Goal: Task Accomplishment & Management: Manage account settings

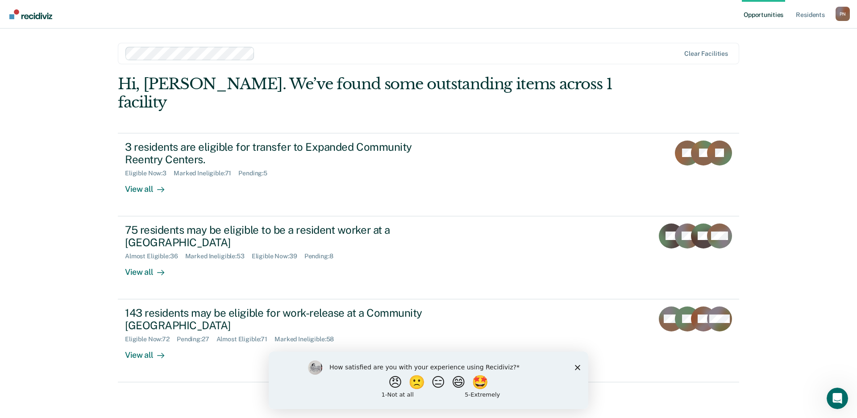
click at [576, 368] on icon "Close survey" at bounding box center [577, 367] width 5 height 5
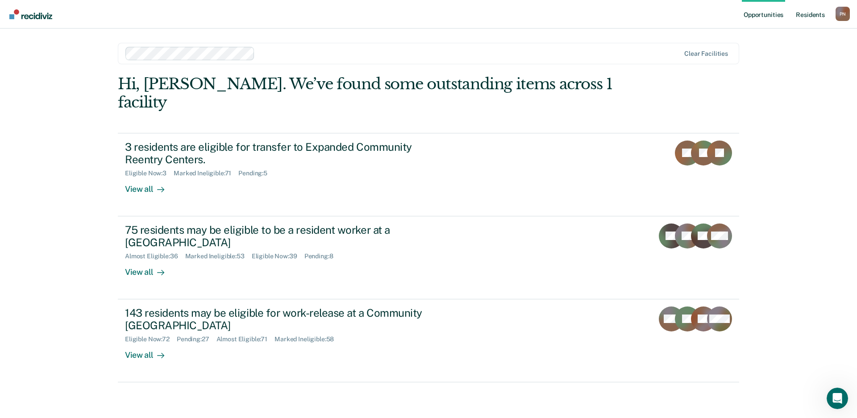
click at [804, 12] on link "Resident s" at bounding box center [810, 14] width 33 height 29
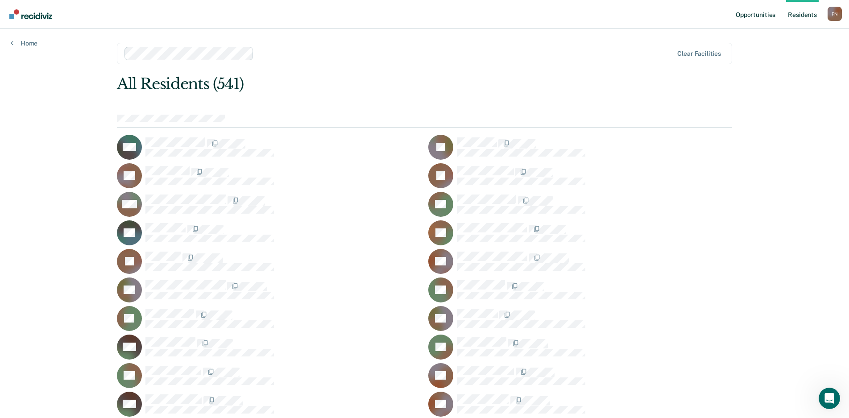
click at [756, 17] on link "Opportunities" at bounding box center [755, 14] width 43 height 29
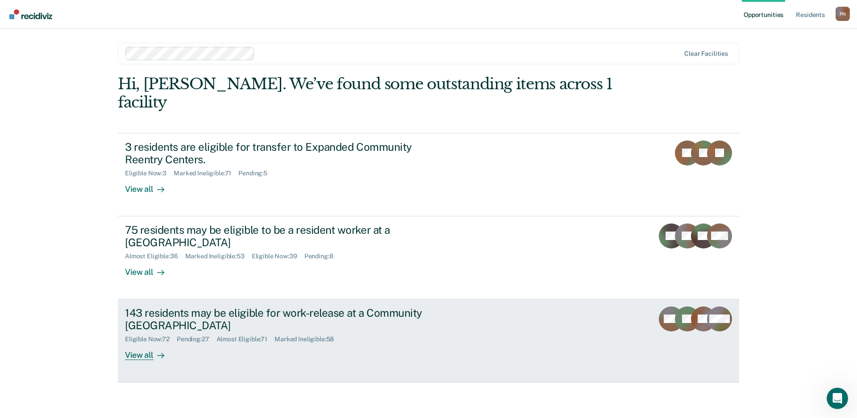
click at [148, 343] on div "View all" at bounding box center [150, 351] width 50 height 17
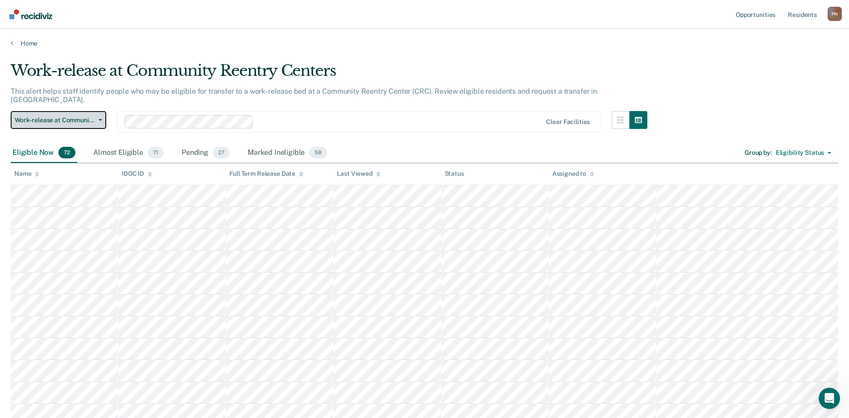
click at [96, 119] on span "button" at bounding box center [98, 120] width 7 height 2
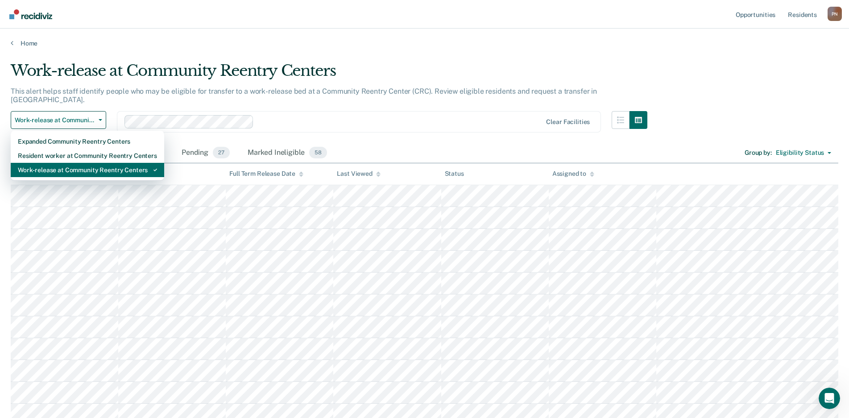
click at [91, 163] on div "Work-release at Community Reentry Centers" at bounding box center [87, 170] width 139 height 14
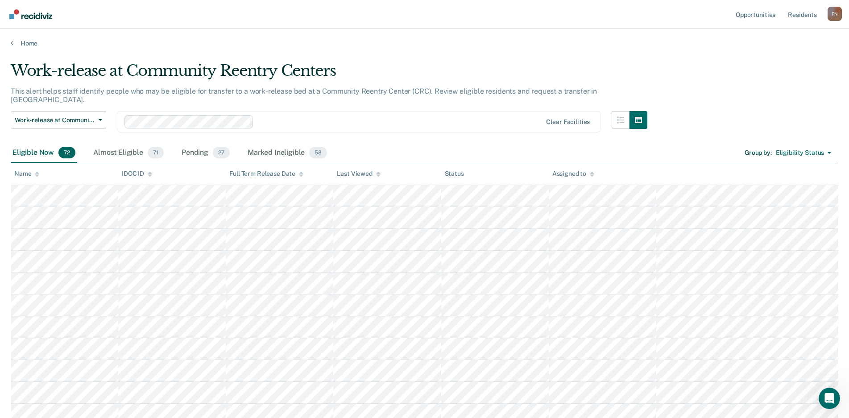
click at [477, 143] on div "Eligible Now 72 Almost Eligible 71 Pending 27 Marked Ineligible 58 Group by : E…" at bounding box center [425, 153] width 828 height 20
click at [130, 143] on div "Almost Eligible 71" at bounding box center [128, 153] width 74 height 20
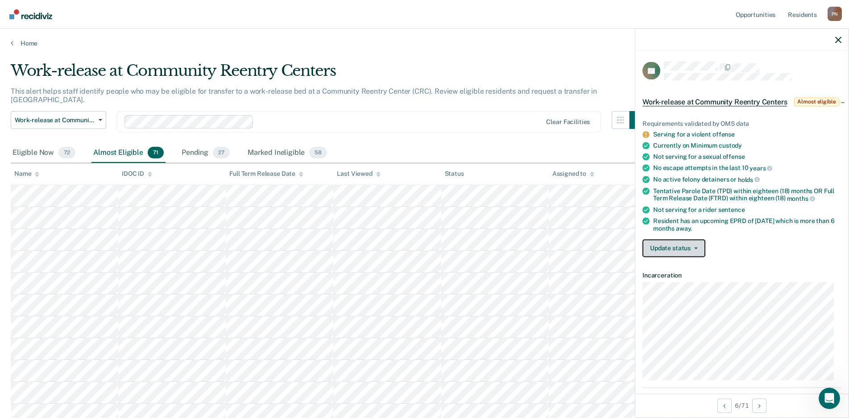
click at [681, 257] on button "Update status" at bounding box center [674, 248] width 63 height 18
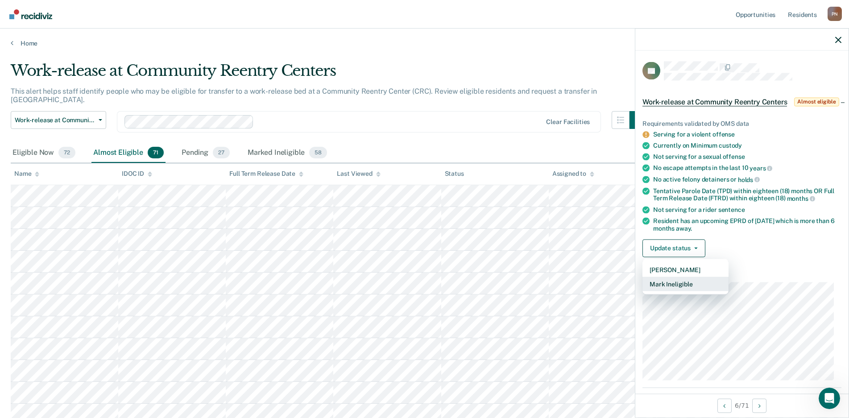
click at [677, 291] on button "Mark Ineligible" at bounding box center [686, 284] width 86 height 14
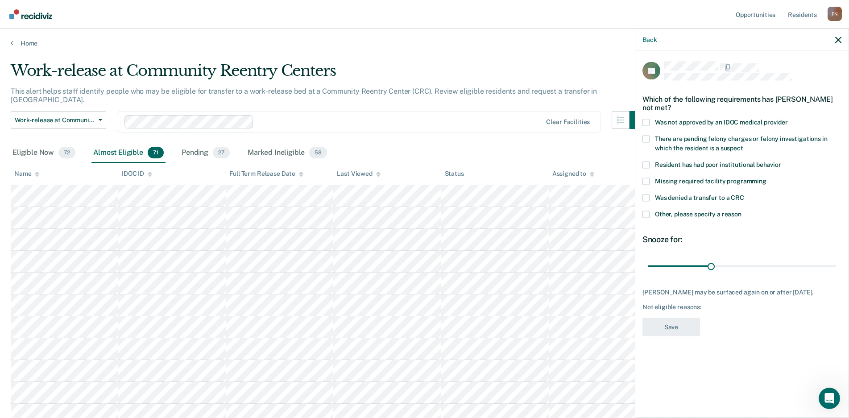
click at [647, 215] on span at bounding box center [646, 214] width 7 height 7
click at [742, 211] on input "Other, please specify a reason" at bounding box center [742, 211] width 0 height 0
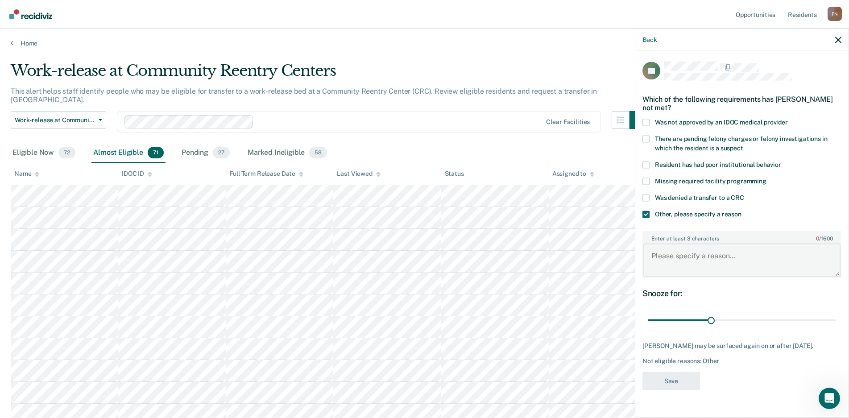
click at [685, 256] on textarea "Enter at least 3 characters 0 / 1600" at bounding box center [742, 260] width 197 height 33
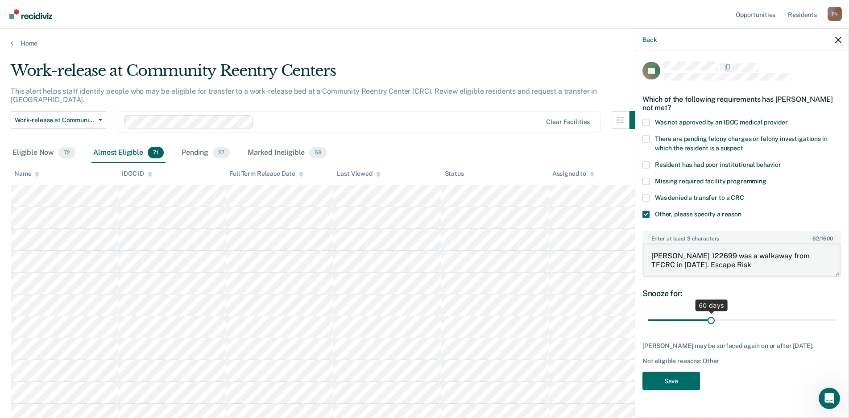
type textarea "[PERSON_NAME] 122699 was a walkaway from TFCRC in [DATE]. Escape Risk"
drag, startPoint x: 711, startPoint y: 321, endPoint x: 844, endPoint y: 325, distance: 133.1
click at [836, 325] on input "range" at bounding box center [742, 320] width 188 height 16
drag, startPoint x: 831, startPoint y: 320, endPoint x: 598, endPoint y: 317, distance: 233.0
click at [648, 317] on input "range" at bounding box center [742, 320] width 188 height 16
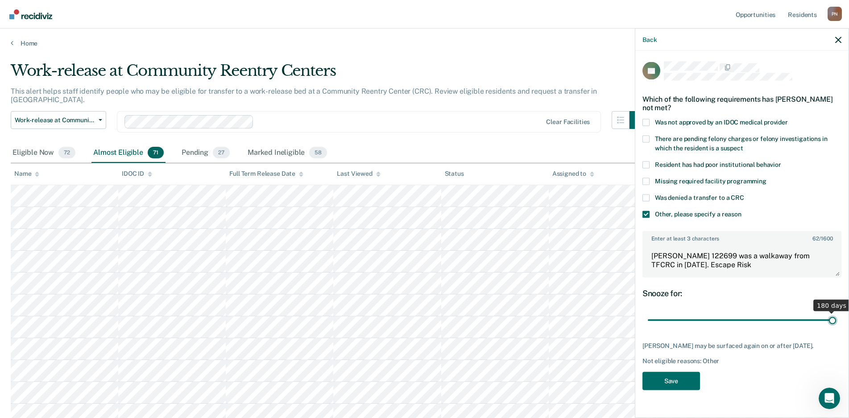
drag, startPoint x: 651, startPoint y: 318, endPoint x: 872, endPoint y: 327, distance: 221.5
type input "180"
click at [836, 327] on input "range" at bounding box center [742, 320] width 188 height 16
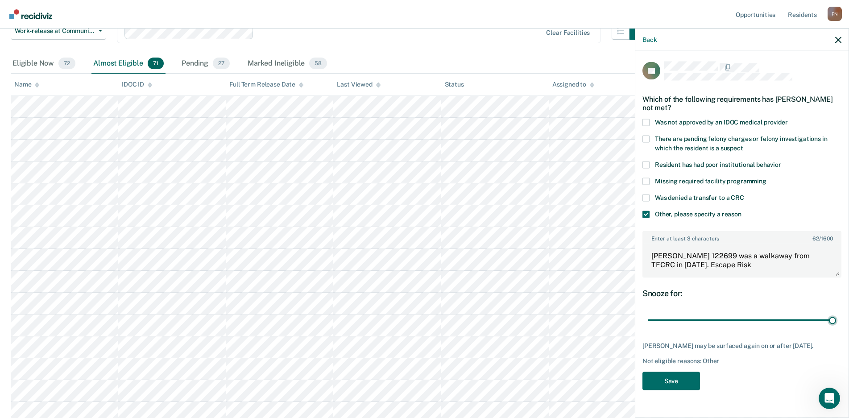
scroll to position [134, 0]
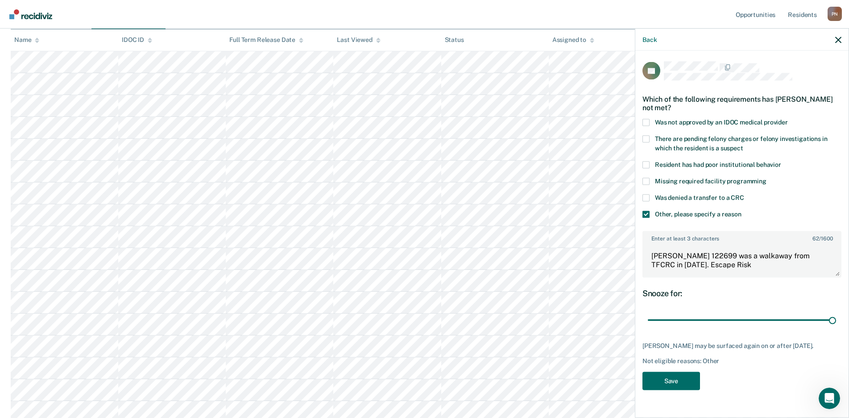
click at [774, 347] on div "[PERSON_NAME] may be surfaced again on or after [DATE]." at bounding box center [742, 346] width 199 height 8
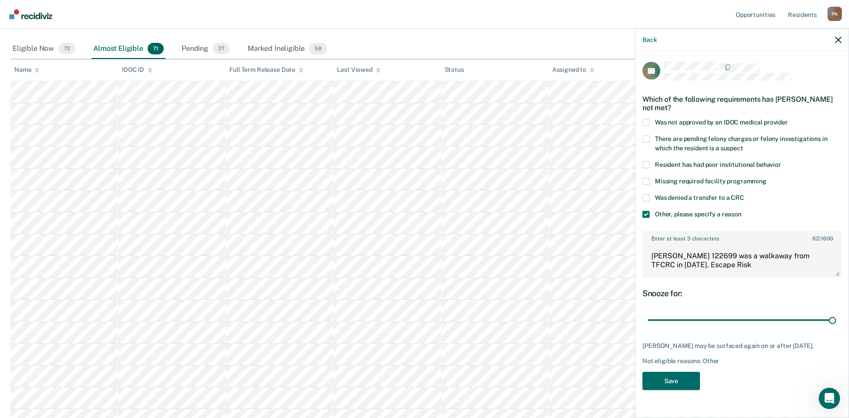
scroll to position [0, 0]
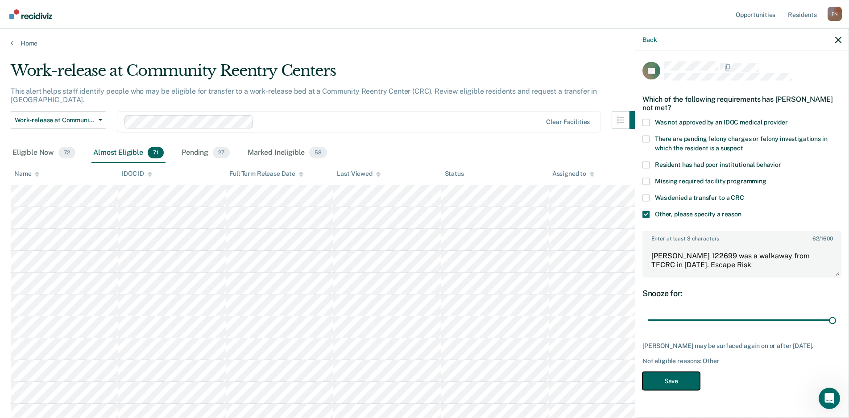
click at [676, 378] on button "Save" at bounding box center [672, 381] width 58 height 18
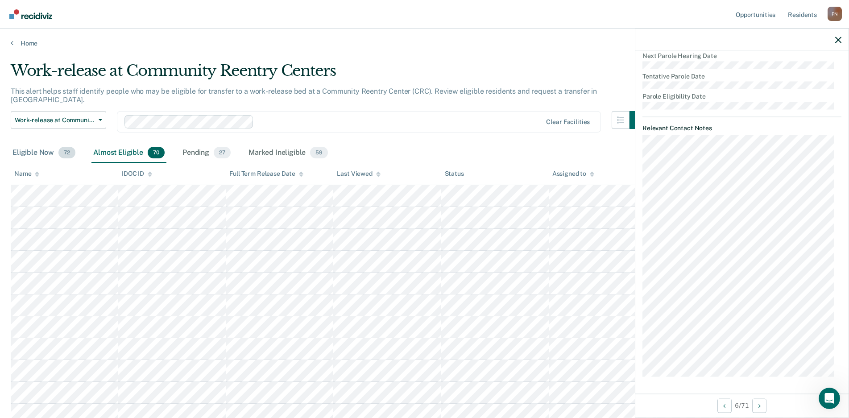
click at [42, 145] on div "Eligible Now 72" at bounding box center [44, 153] width 66 height 20
click at [194, 143] on div "Pending 27" at bounding box center [207, 153] width 52 height 20
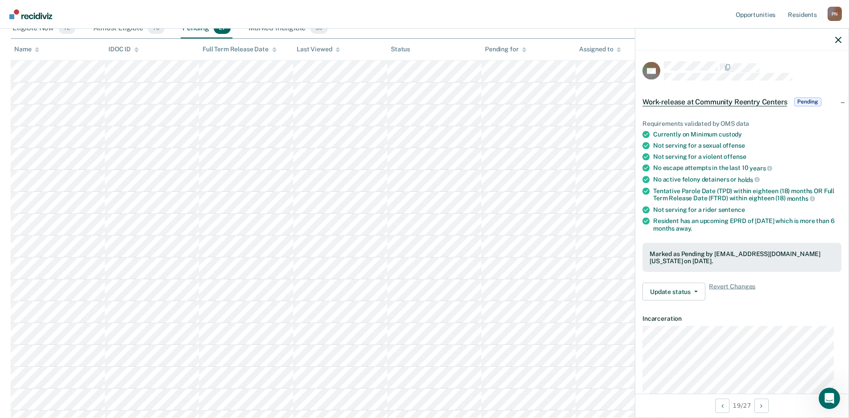
scroll to position [89, 0]
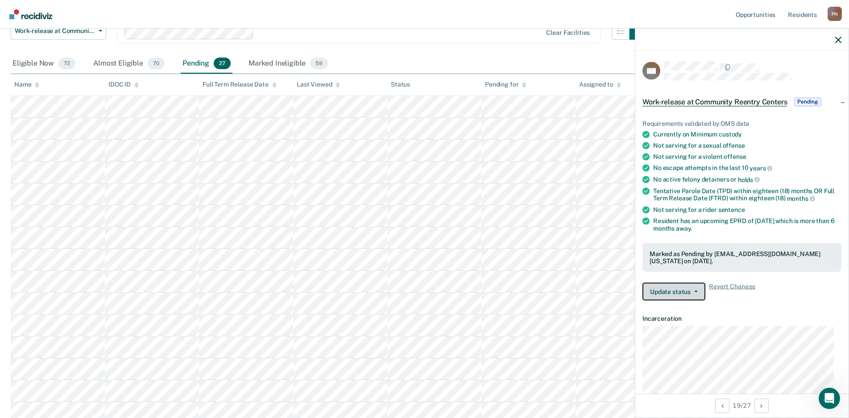
click at [688, 290] on button "Update status" at bounding box center [674, 292] width 63 height 18
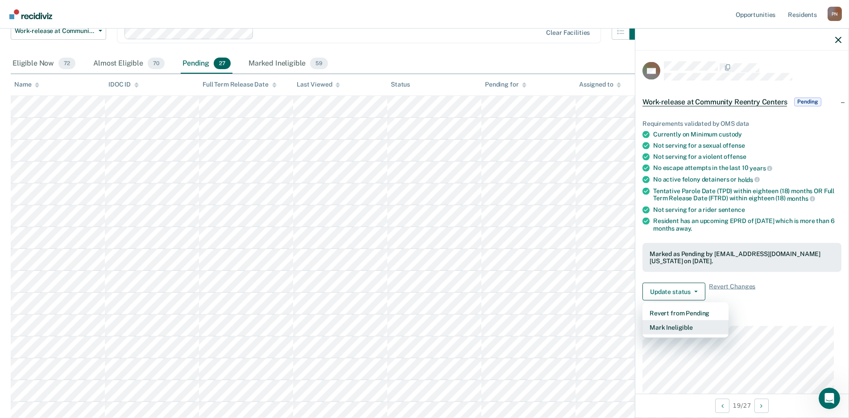
click at [680, 327] on button "Mark Ineligible" at bounding box center [686, 327] width 86 height 14
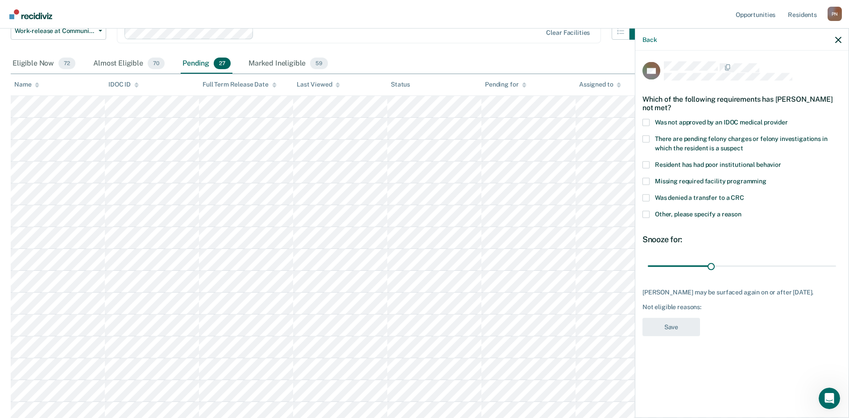
click at [646, 213] on span at bounding box center [646, 214] width 7 height 7
click at [742, 211] on input "Other, please specify a reason" at bounding box center [742, 211] width 0 height 0
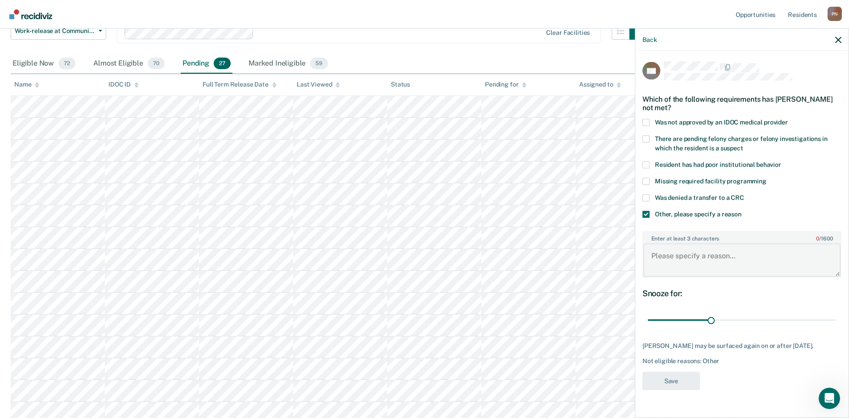
click at [690, 252] on textarea "Enter at least 3 characters 0 / 1600" at bounding box center [742, 260] width 197 height 33
drag, startPoint x: 712, startPoint y: 322, endPoint x: 891, endPoint y: 317, distance: 179.0
type input "180"
click at [836, 317] on input "range" at bounding box center [742, 320] width 188 height 16
click at [715, 261] on textarea "Enter at least 3 characters 0 / 1600" at bounding box center [742, 260] width 197 height 33
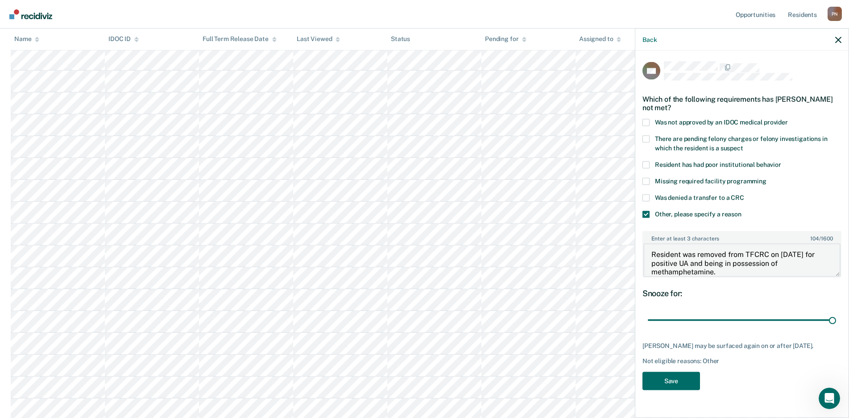
scroll to position [312, 0]
type textarea "Resident was removed from TFCRC on [DATE] for positive UA and being in possessi…"
click at [683, 374] on button "Save" at bounding box center [672, 381] width 58 height 18
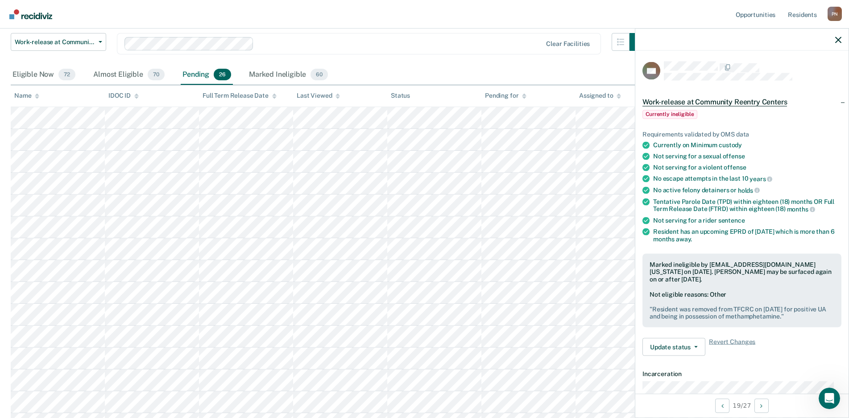
scroll to position [0, 0]
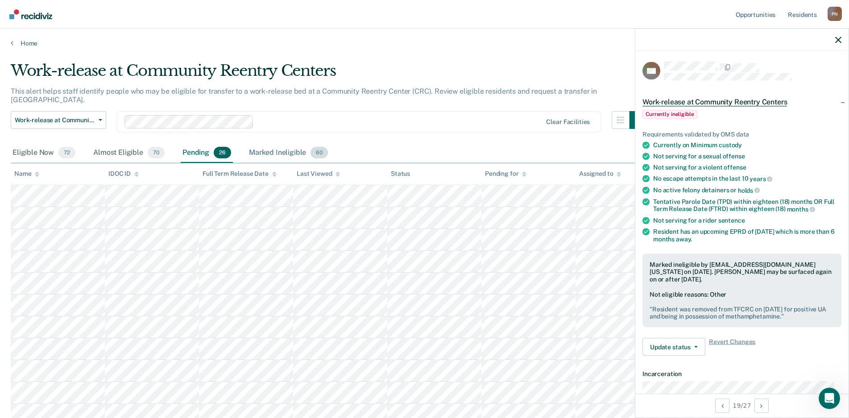
click at [282, 144] on div "Marked Ineligible 60" at bounding box center [288, 153] width 83 height 20
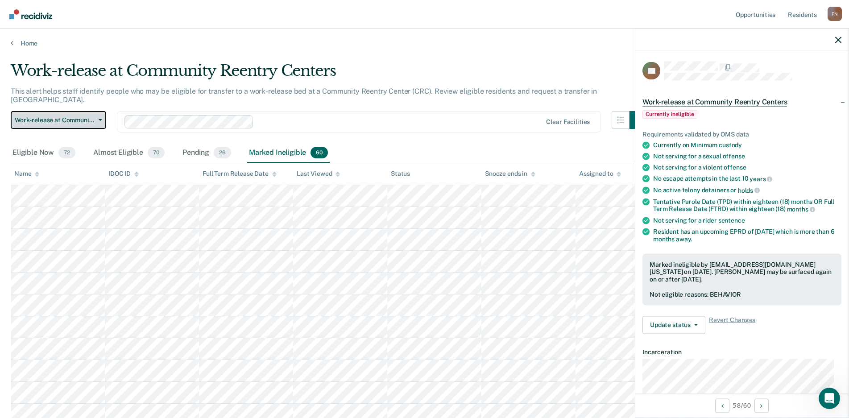
click at [91, 111] on button "Work-release at Community Reentry Centers" at bounding box center [59, 120] width 96 height 18
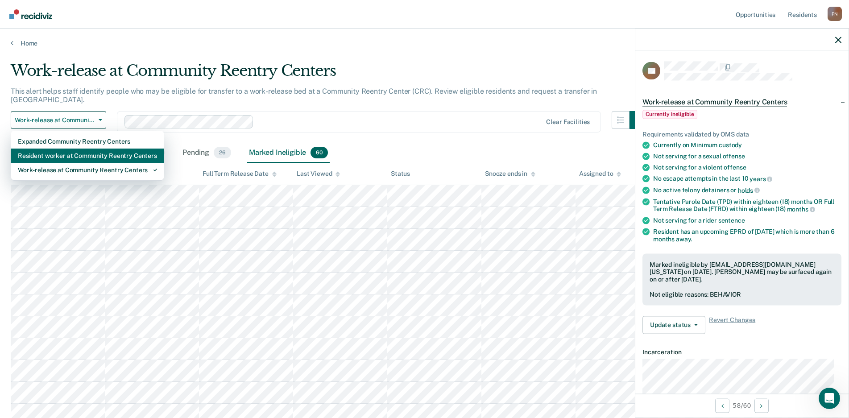
click at [66, 149] on div "Resident worker at Community Reentry Centers" at bounding box center [87, 156] width 139 height 14
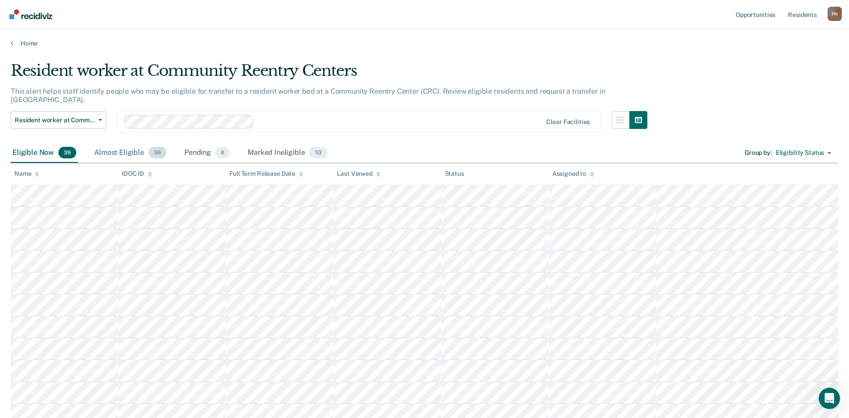
click at [124, 143] on div "Almost Eligible 36" at bounding box center [130, 153] width 76 height 20
click at [198, 144] on div "Pending 8" at bounding box center [207, 153] width 49 height 20
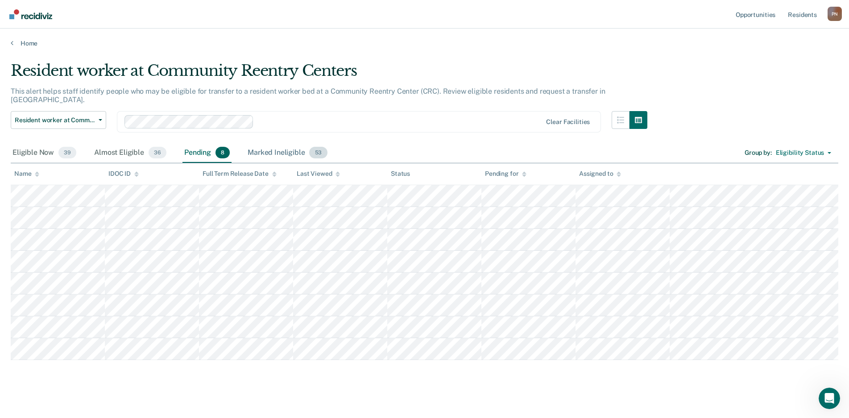
click at [266, 143] on div "Marked Ineligible 53" at bounding box center [287, 153] width 83 height 20
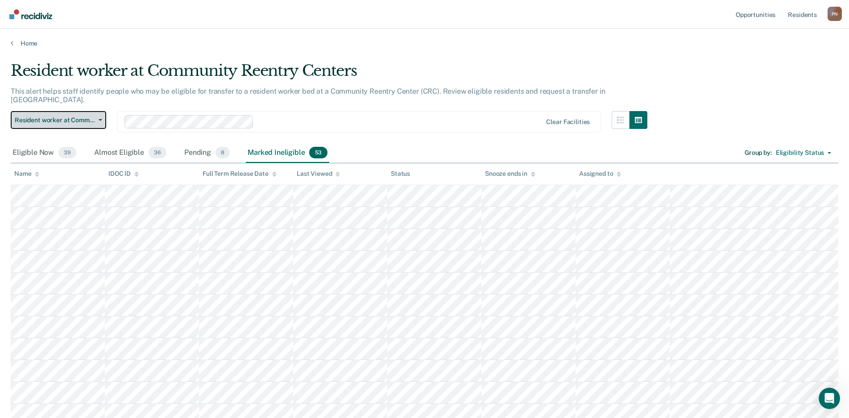
click at [95, 115] on button "Resident worker at Community Reentry Centers" at bounding box center [59, 120] width 96 height 18
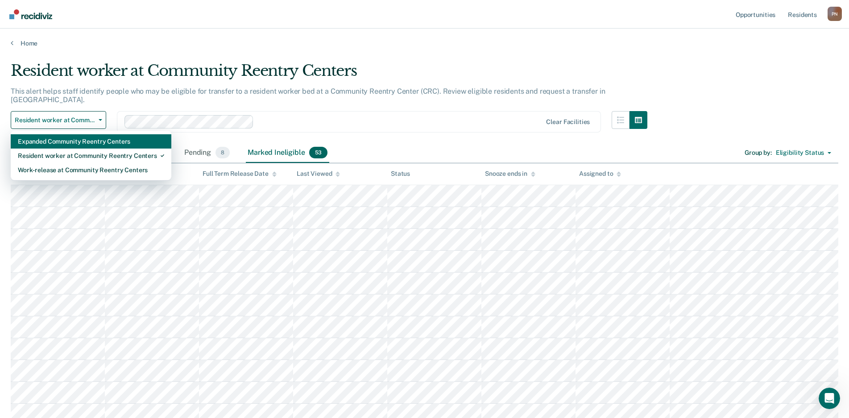
click at [104, 134] on div "Expanded Community Reentry Centers" at bounding box center [91, 141] width 146 height 14
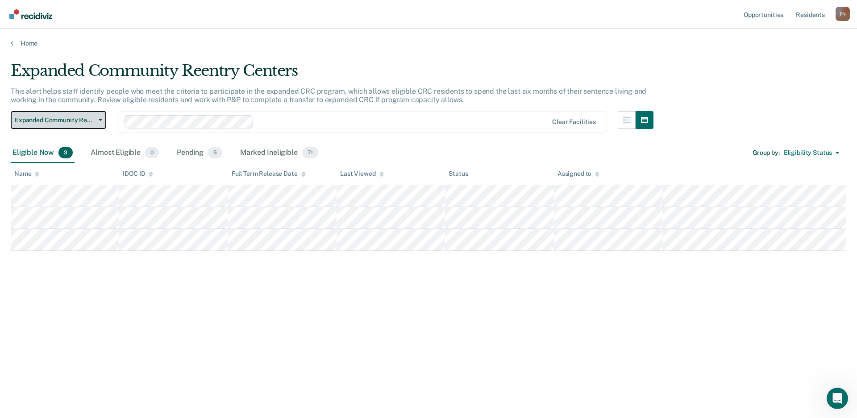
click at [90, 112] on button "Expanded Community Reentry Centers" at bounding box center [59, 120] width 96 height 18
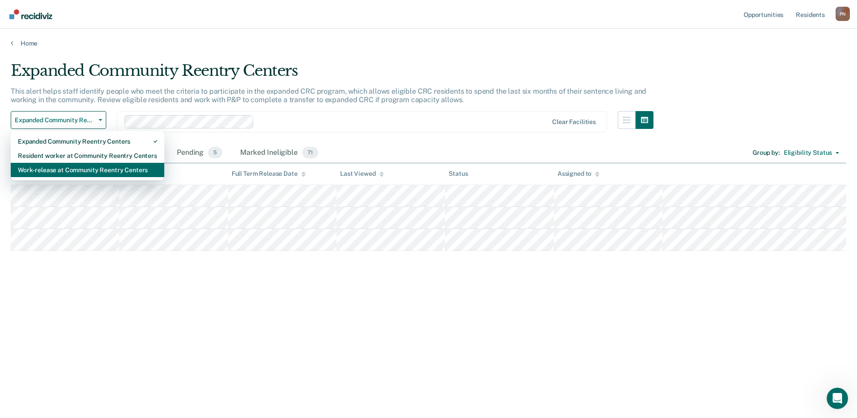
click at [85, 164] on div "Work-release at Community Reentry Centers" at bounding box center [87, 170] width 139 height 14
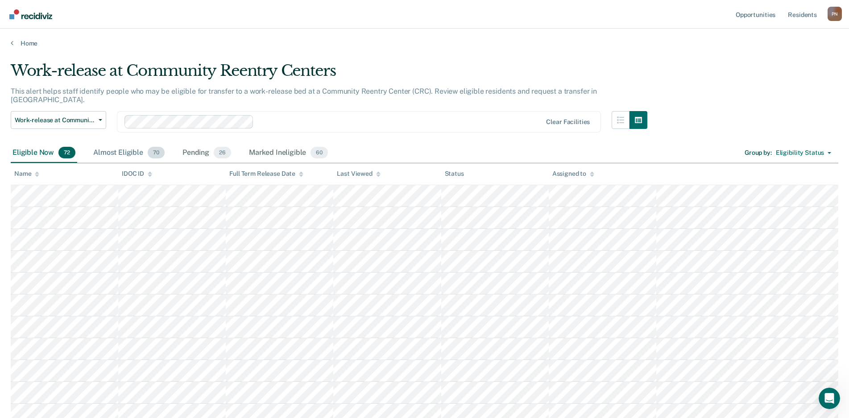
click at [136, 148] on div "Almost Eligible 70" at bounding box center [128, 153] width 75 height 20
click at [282, 143] on div "Marked Ineligible 60" at bounding box center [288, 153] width 83 height 20
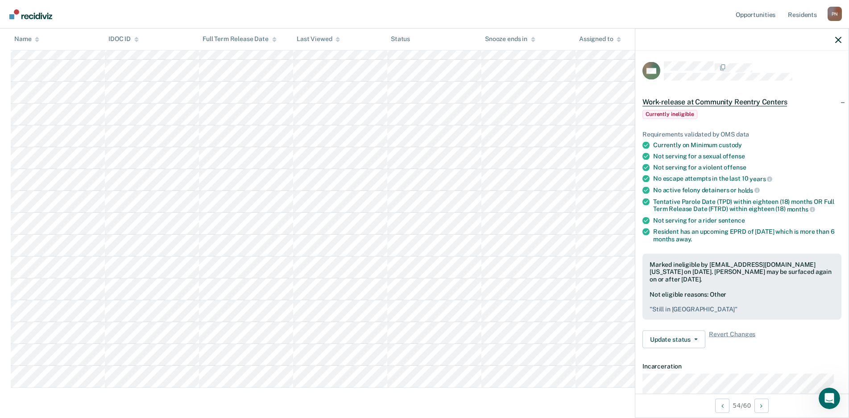
scroll to position [1142, 0]
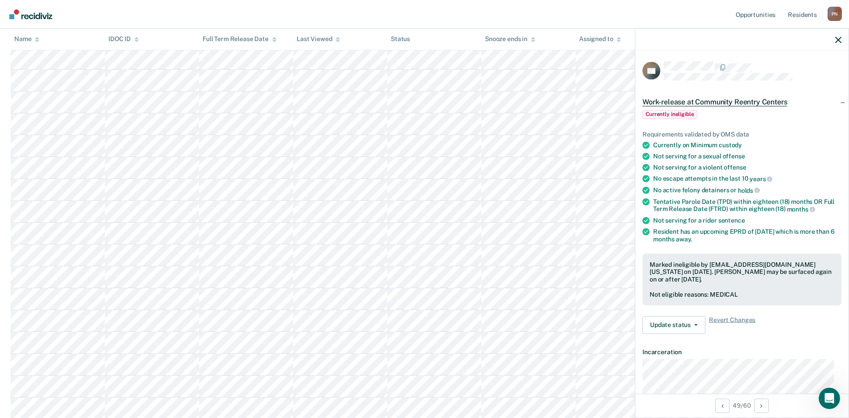
click at [694, 13] on nav "Opportunities Resident s [PERSON_NAME] Profile How it works Log Out" at bounding box center [424, 14] width 849 height 29
